Goal: Task Accomplishment & Management: Manage account settings

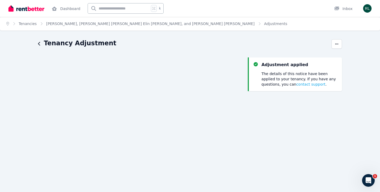
click at [283, 77] on p "The details of this notice have been applied to your tenancy. If you have any q…" at bounding box center [300, 79] width 76 height 16
click at [370, 6] on img "button" at bounding box center [367, 8] width 8 height 8
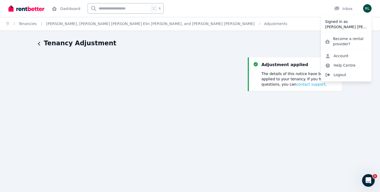
click at [341, 76] on span "Logout" at bounding box center [346, 74] width 51 height 9
